Goal: Information Seeking & Learning: Learn about a topic

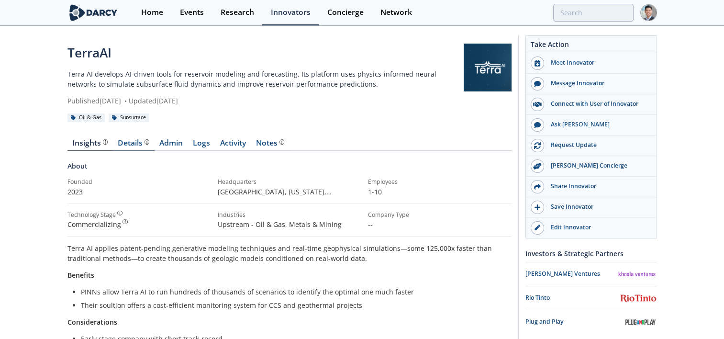
click at [136, 145] on div "Details" at bounding box center [134, 143] width 32 height 8
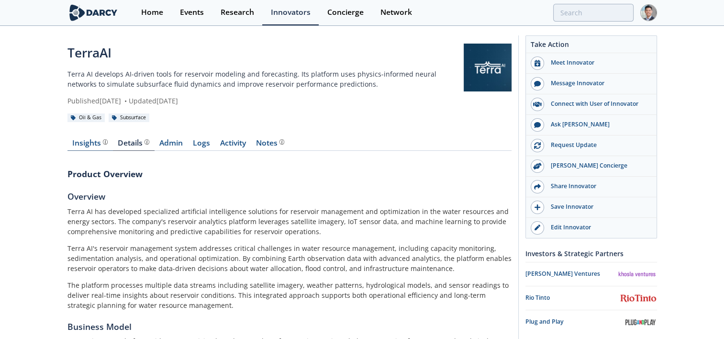
click at [78, 143] on div "Insights The Darcy Research team’s summarized opinion of the innovator, the com…" at bounding box center [89, 143] width 35 height 8
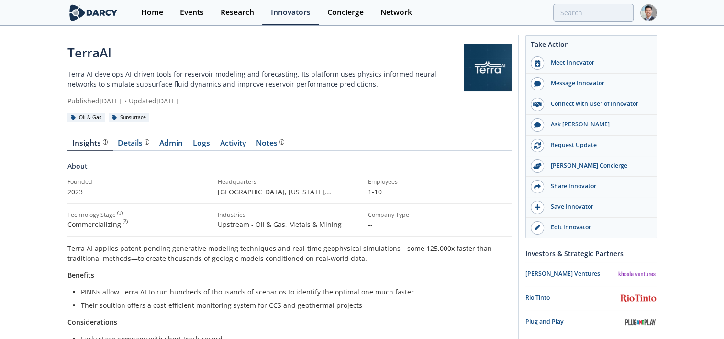
scroll to position [159, 0]
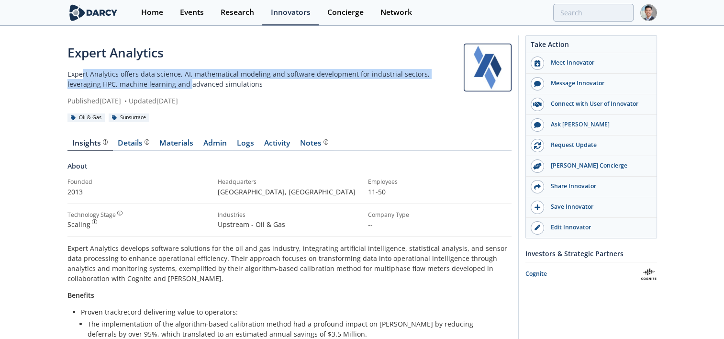
drag, startPoint x: 80, startPoint y: 75, endPoint x: 155, endPoint y: 89, distance: 76.3
click at [155, 89] on p "Expert Analytics offers data science, AI, mathematical modeling and software de…" at bounding box center [265, 79] width 396 height 20
click at [320, 104] on div "Published August 7, 2025 • Updated August 20, 2025" at bounding box center [265, 101] width 396 height 10
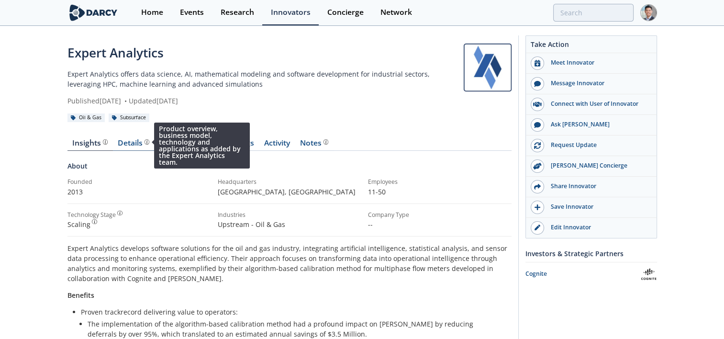
click at [145, 142] on img at bounding box center [146, 141] width 5 height 5
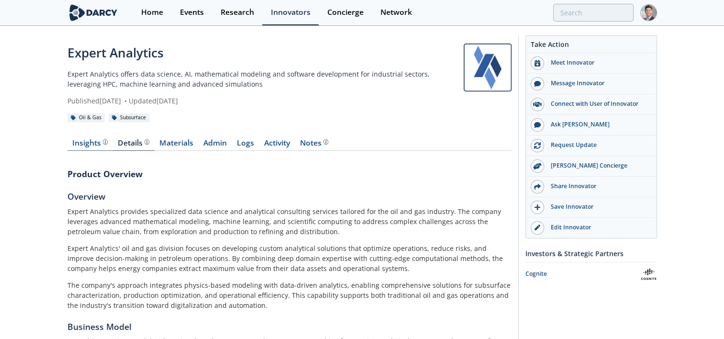
click at [88, 145] on div "Insights" at bounding box center [89, 143] width 35 height 8
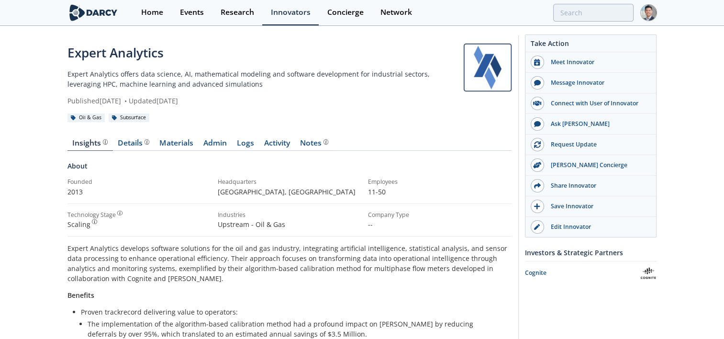
scroll to position [159, 0]
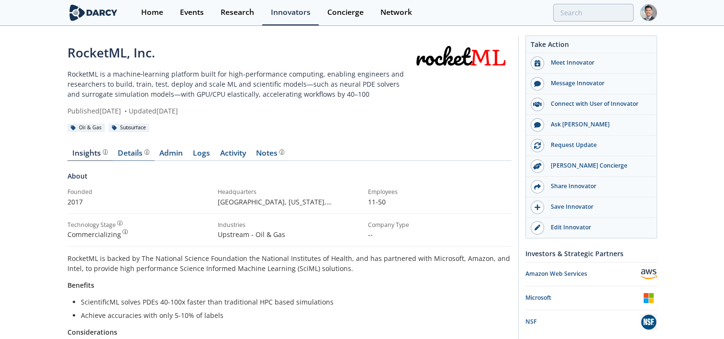
click at [136, 153] on div "Details" at bounding box center [134, 153] width 32 height 8
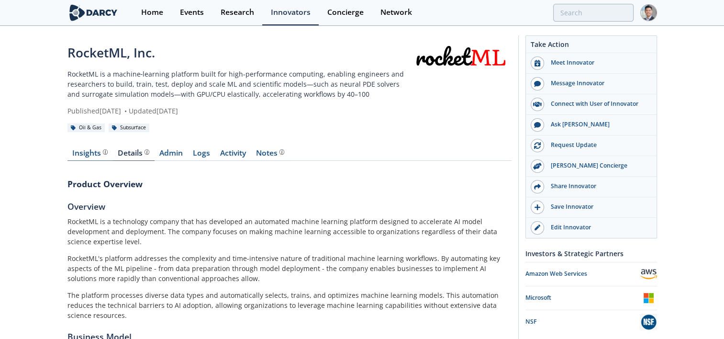
click at [79, 151] on div "Insights" at bounding box center [89, 153] width 35 height 8
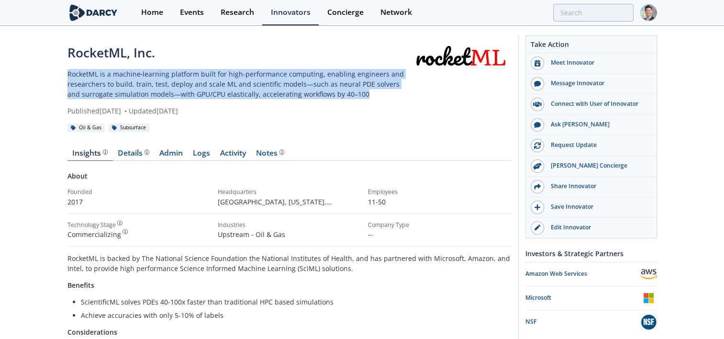
drag, startPoint x: 369, startPoint y: 92, endPoint x: 37, endPoint y: 70, distance: 332.7
click at [37, 70] on div "RocketML, Inc. RocketML is a machine‑learning platform built for high-performan…" at bounding box center [362, 289] width 724 height 524
click at [74, 71] on p "RocketML is a machine‑learning platform built for high-performance computing, e…" at bounding box center [238, 84] width 342 height 30
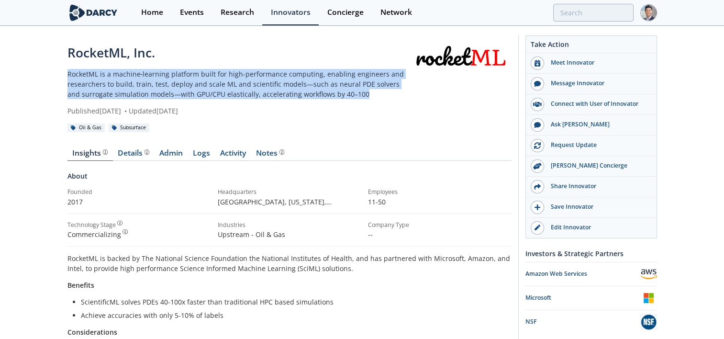
click at [248, 86] on p "RocketML is a machine‑learning platform built for high-performance computing, e…" at bounding box center [238, 84] width 342 height 30
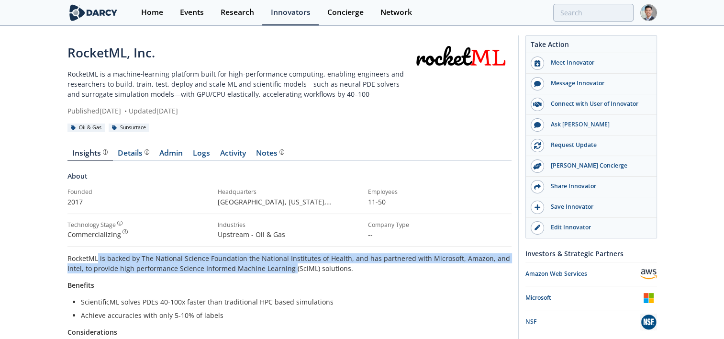
drag, startPoint x: 104, startPoint y: 261, endPoint x: 295, endPoint y: 270, distance: 191.1
click at [295, 184] on p "RocketML is backed by The National Science Foundation the National Institutes o…" at bounding box center [289, 263] width 444 height 20
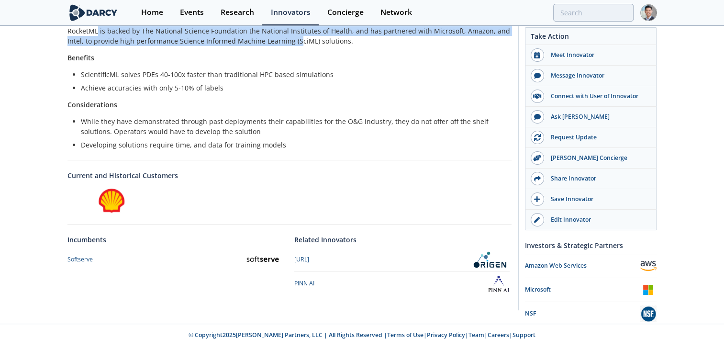
scroll to position [233, 0]
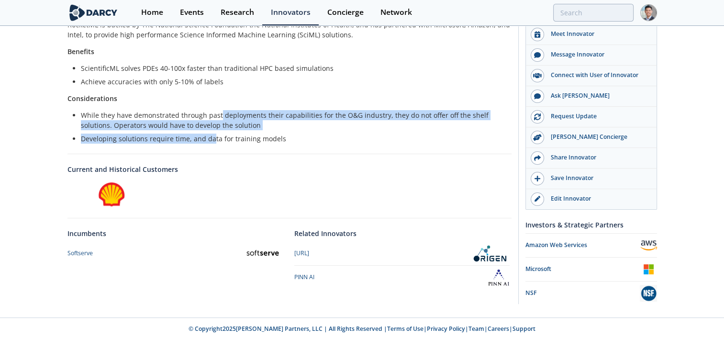
drag, startPoint x: 218, startPoint y: 107, endPoint x: 210, endPoint y: 140, distance: 33.7
click at [210, 140] on div "RocketML is backed by The National Science Foundation the National Institutes o…" at bounding box center [289, 82] width 444 height 124
click at [210, 140] on li "Developing solutions require time, and data for training models" at bounding box center [293, 138] width 424 height 10
click at [208, 145] on div "About Founded 2017 Headquarters Beaverton, Oregon , United States Employees 11-…" at bounding box center [289, 117] width 444 height 366
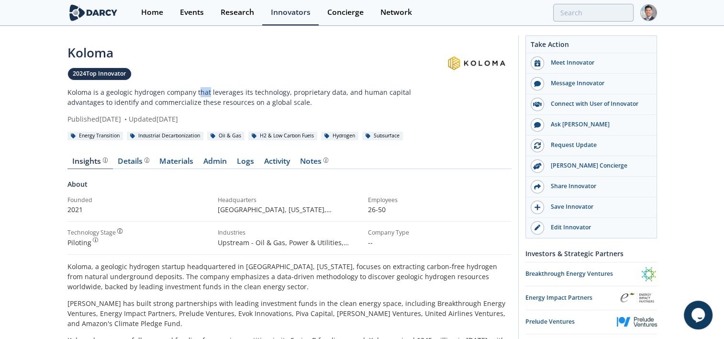
drag, startPoint x: 197, startPoint y: 91, endPoint x: 220, endPoint y: 102, distance: 25.5
click at [212, 99] on p "Koloma is a geologic hydrogen company that leverages its technology, proprietar…" at bounding box center [254, 97] width 374 height 20
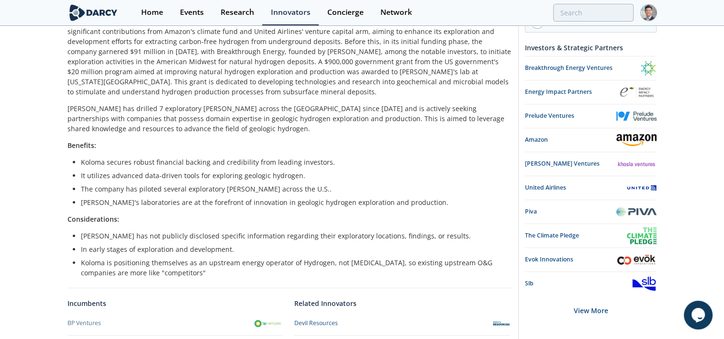
scroll to position [159, 0]
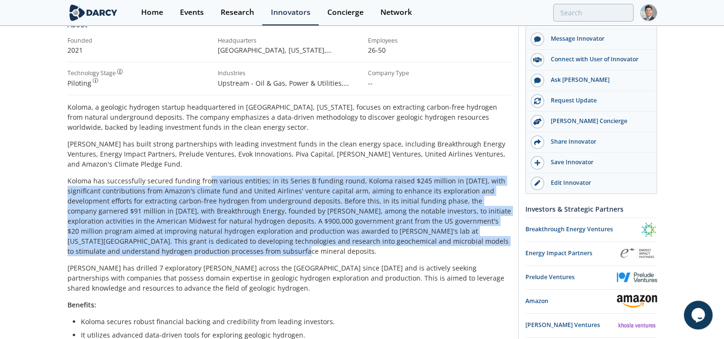
drag, startPoint x: 207, startPoint y: 178, endPoint x: 209, endPoint y: 251, distance: 72.3
click at [209, 184] on p "Koloma has successfully secured funding from various entities; in its Series B …" at bounding box center [289, 216] width 444 height 80
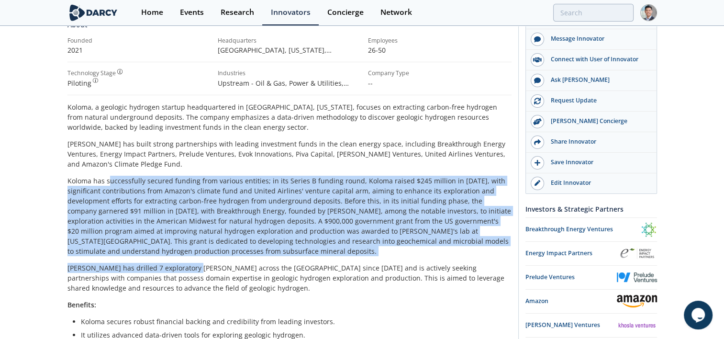
drag, startPoint x: 190, startPoint y: 255, endPoint x: 108, endPoint y: 182, distance: 109.8
click at [108, 182] on div "Koloma, a geologic hydrogen startup headquartered in Denver, Colorado, focuses …" at bounding box center [289, 269] width 444 height 335
click at [108, 182] on p "Koloma has successfully secured funding from various entities; in its Series B …" at bounding box center [289, 216] width 444 height 80
click at [117, 182] on p "Koloma has successfully secured funding from various entities; in its Series B …" at bounding box center [289, 216] width 444 height 80
